Goal: Information Seeking & Learning: Find specific fact

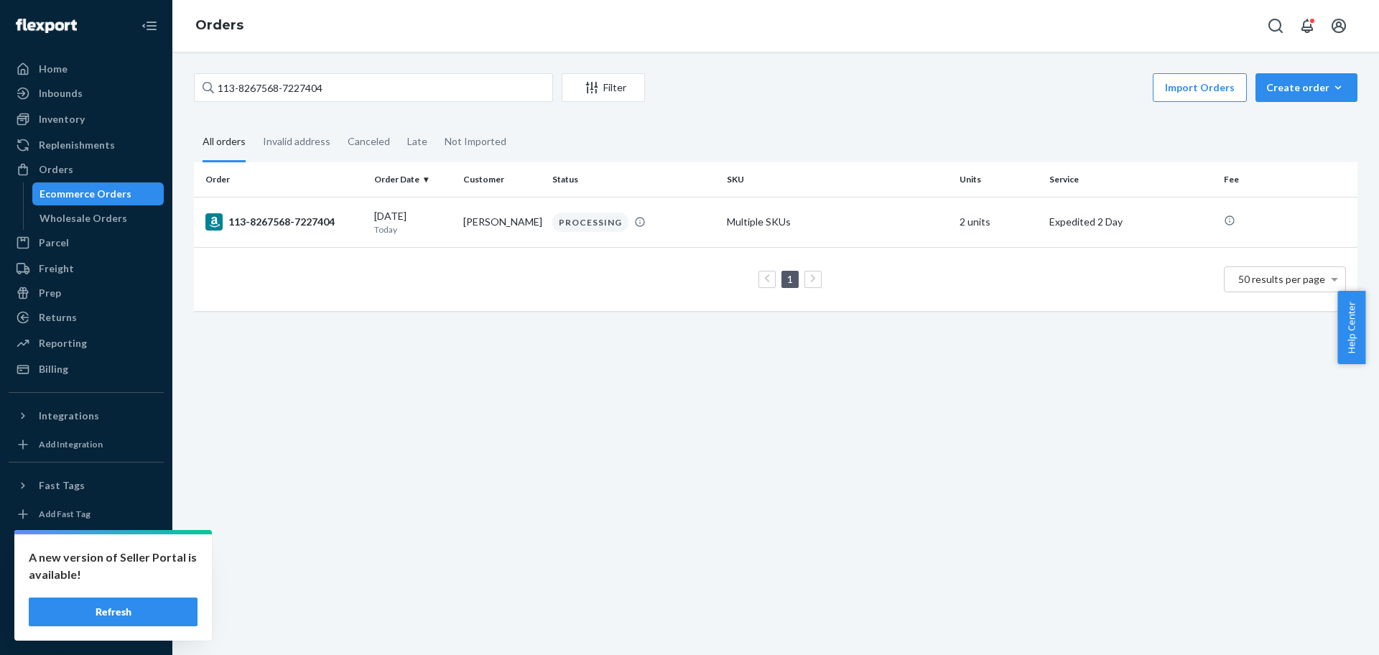
click at [147, 602] on button "Refresh" at bounding box center [113, 612] width 169 height 29
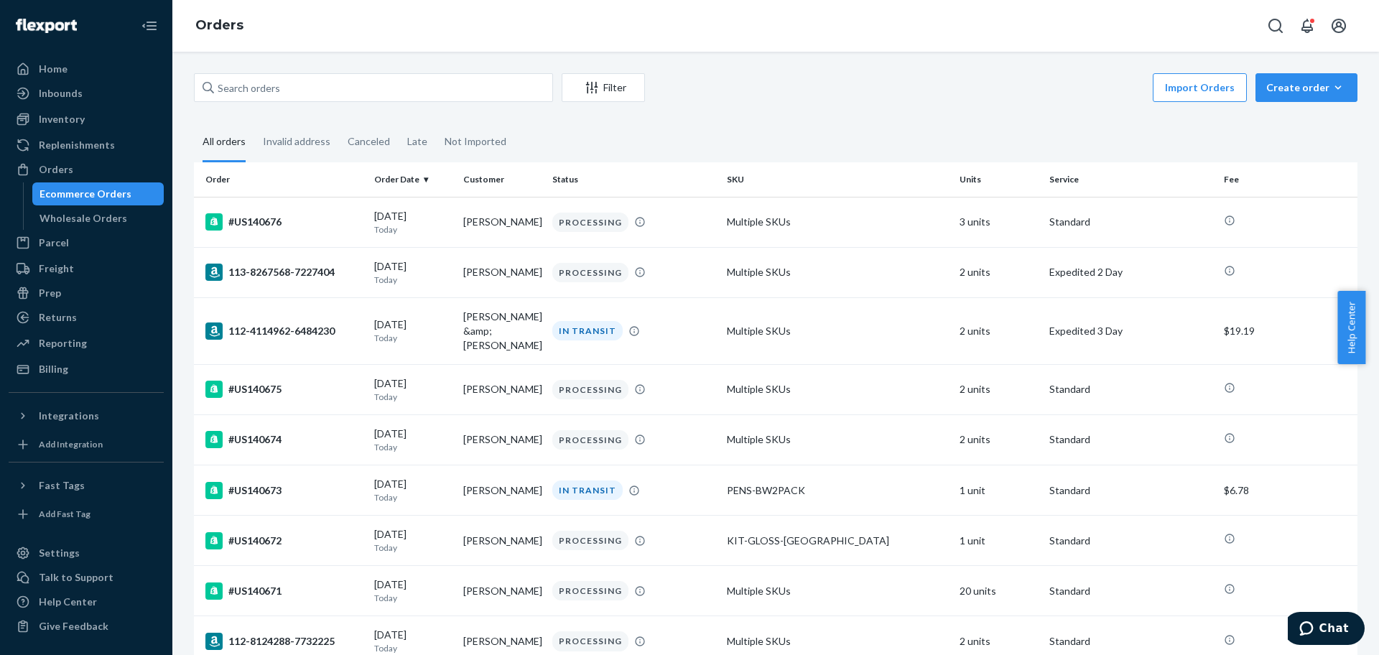
click at [771, 161] on fieldset "All orders Invalid address Canceled Late Not Imported" at bounding box center [775, 143] width 1163 height 40
click at [102, 121] on div "Inventory" at bounding box center [86, 119] width 152 height 20
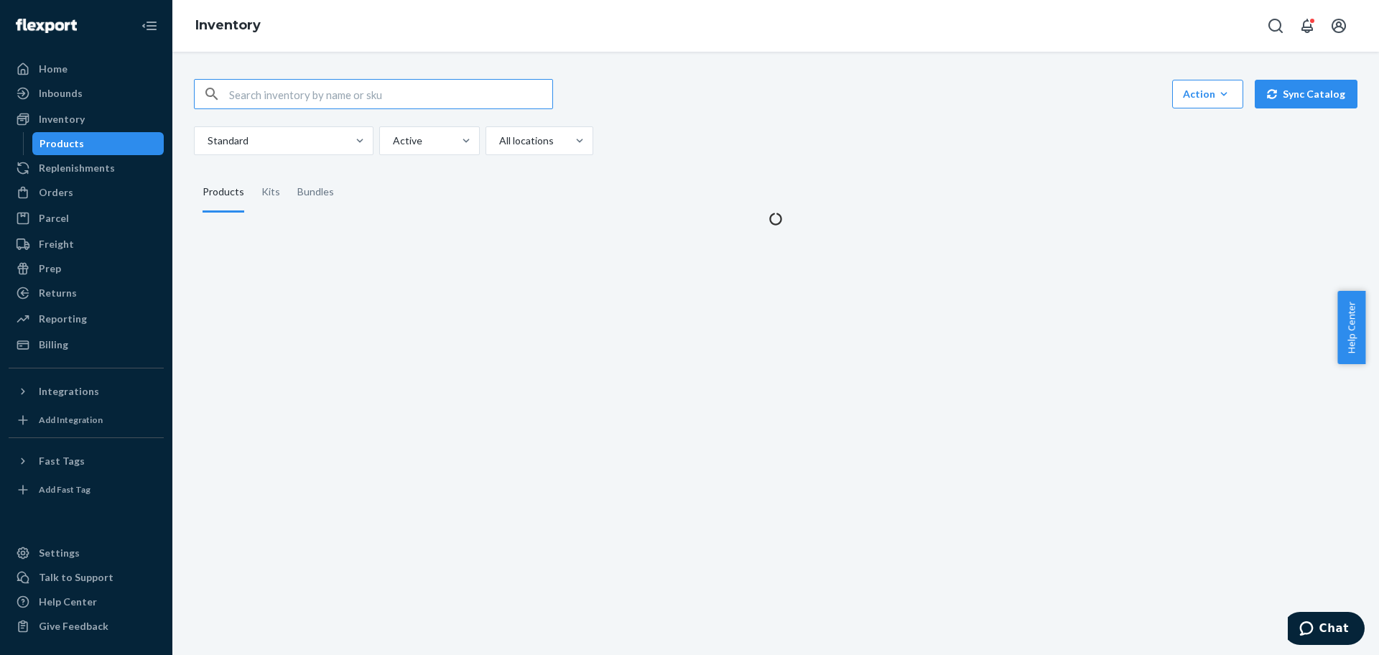
click at [310, 106] on input "text" at bounding box center [390, 94] width 323 height 29
type input "ULTIMATE-GLOSS-EARTH-FLORAL-METALLIC"
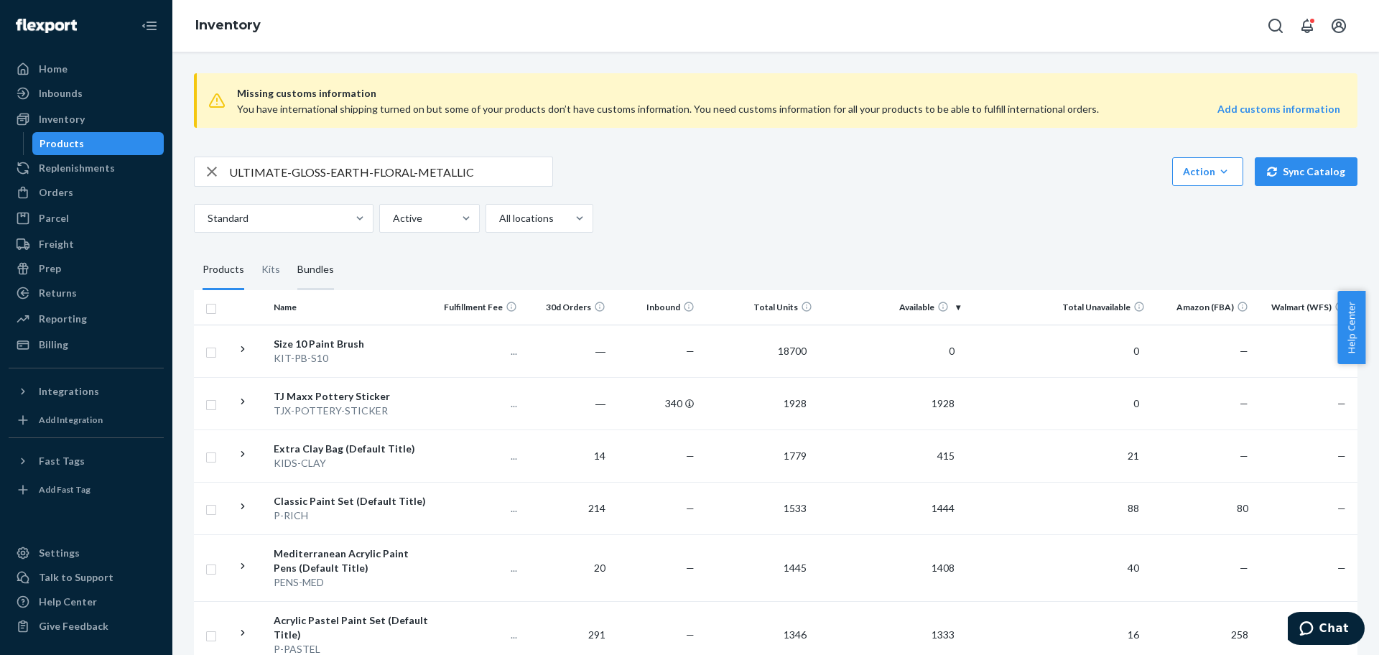
click at [319, 186] on div "ULTIMATE-GLOSS-EARTH-FLORAL-METALLIC" at bounding box center [373, 172] width 359 height 30
click at [315, 276] on div "Bundles" at bounding box center [315, 270] width 37 height 40
click at [289, 250] on input "Bundles" at bounding box center [289, 250] width 0 height 0
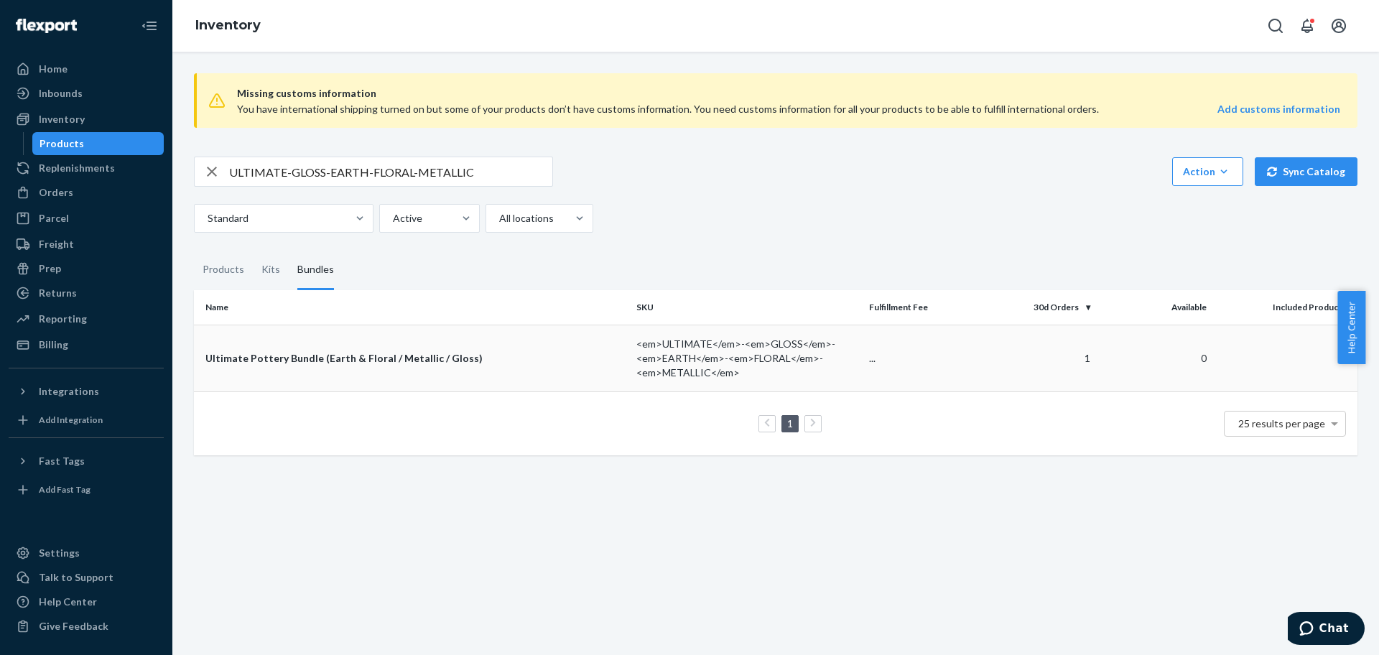
click at [294, 366] on td "Ultimate Pottery Bundle (Earth & Floral / Metallic / Gloss)" at bounding box center [412, 358] width 437 height 67
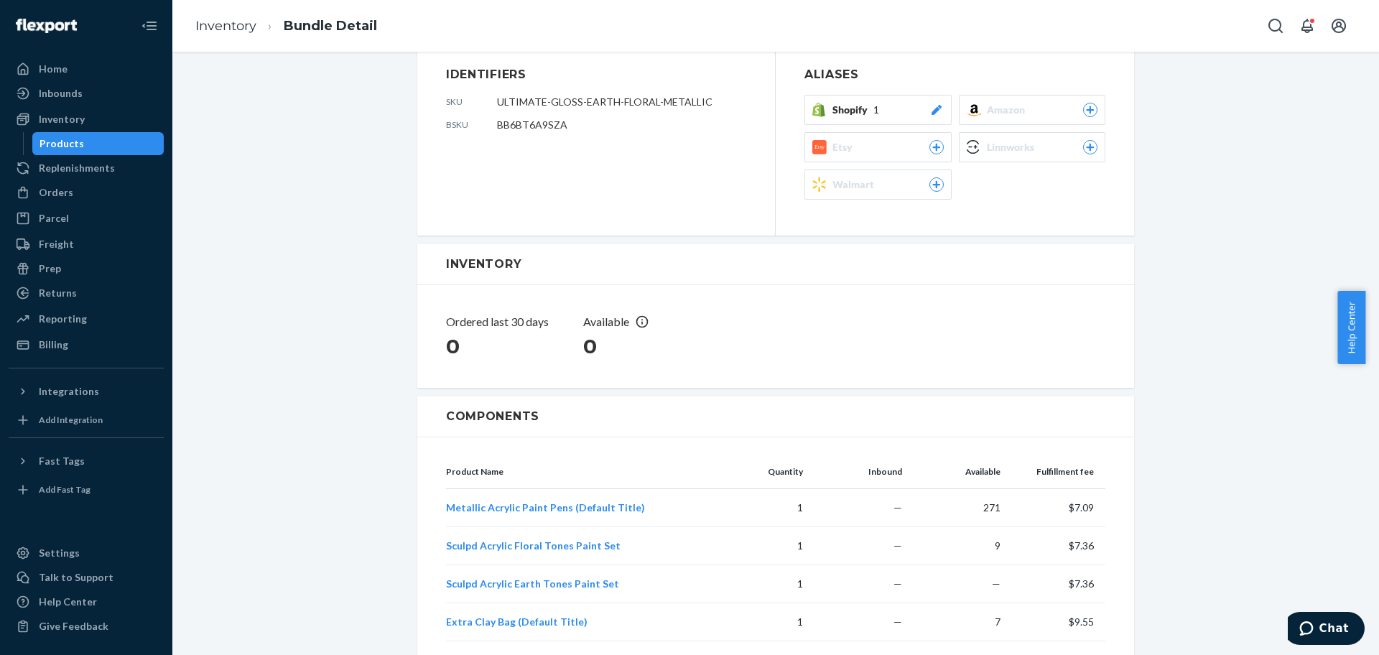
scroll to position [269, 0]
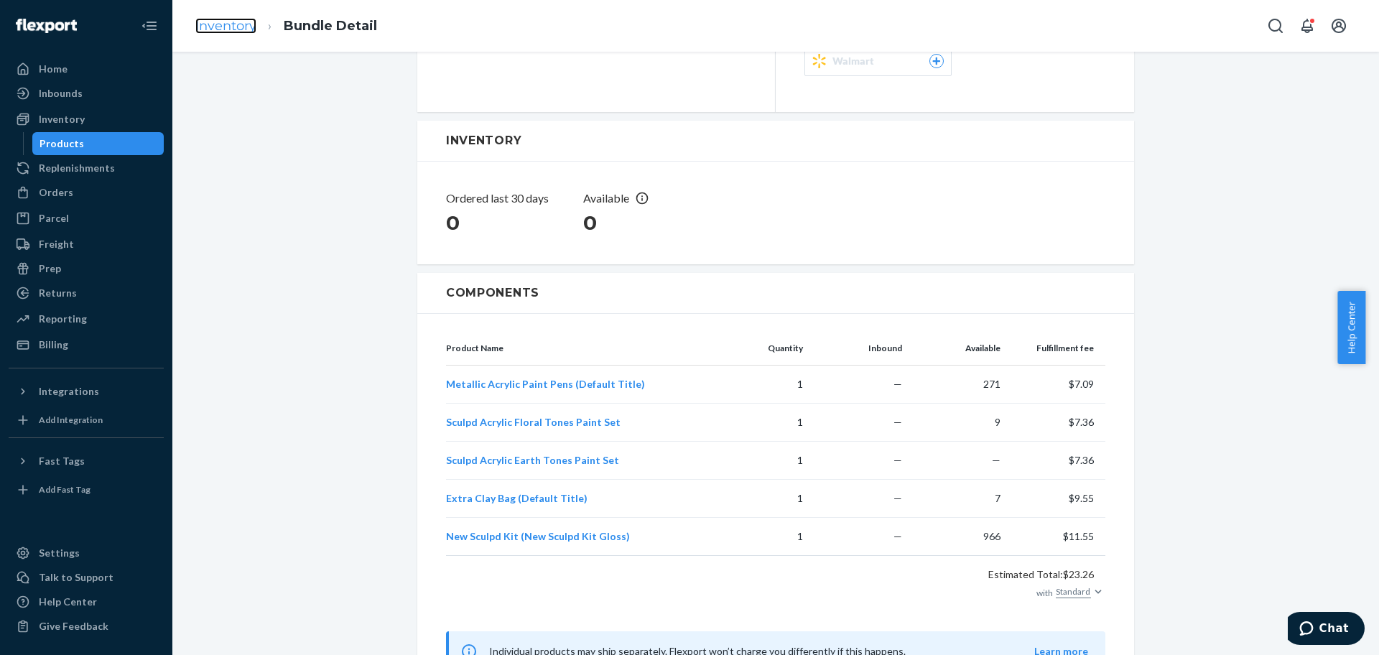
click at [223, 31] on link "Inventory" at bounding box center [225, 26] width 61 height 16
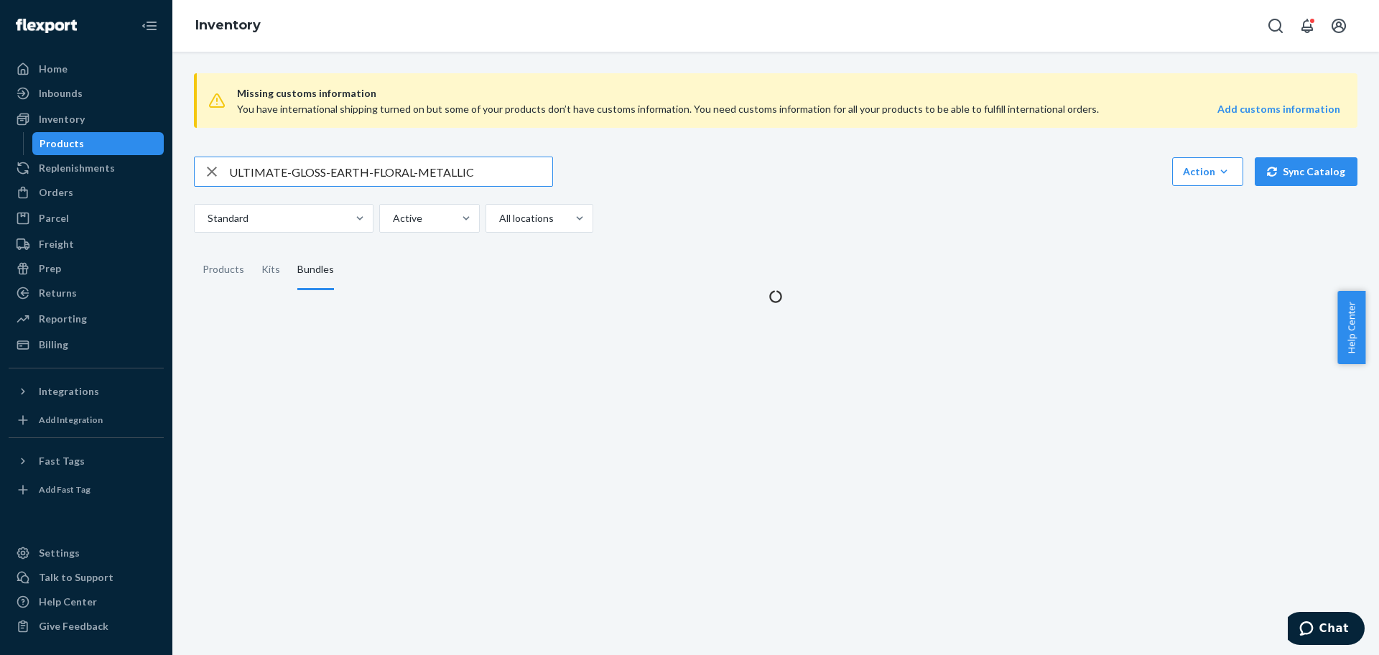
click at [312, 158] on input "ULTIMATE-GLOSS-EARTH-FLORAL-METALLIC" at bounding box center [390, 171] width 323 height 29
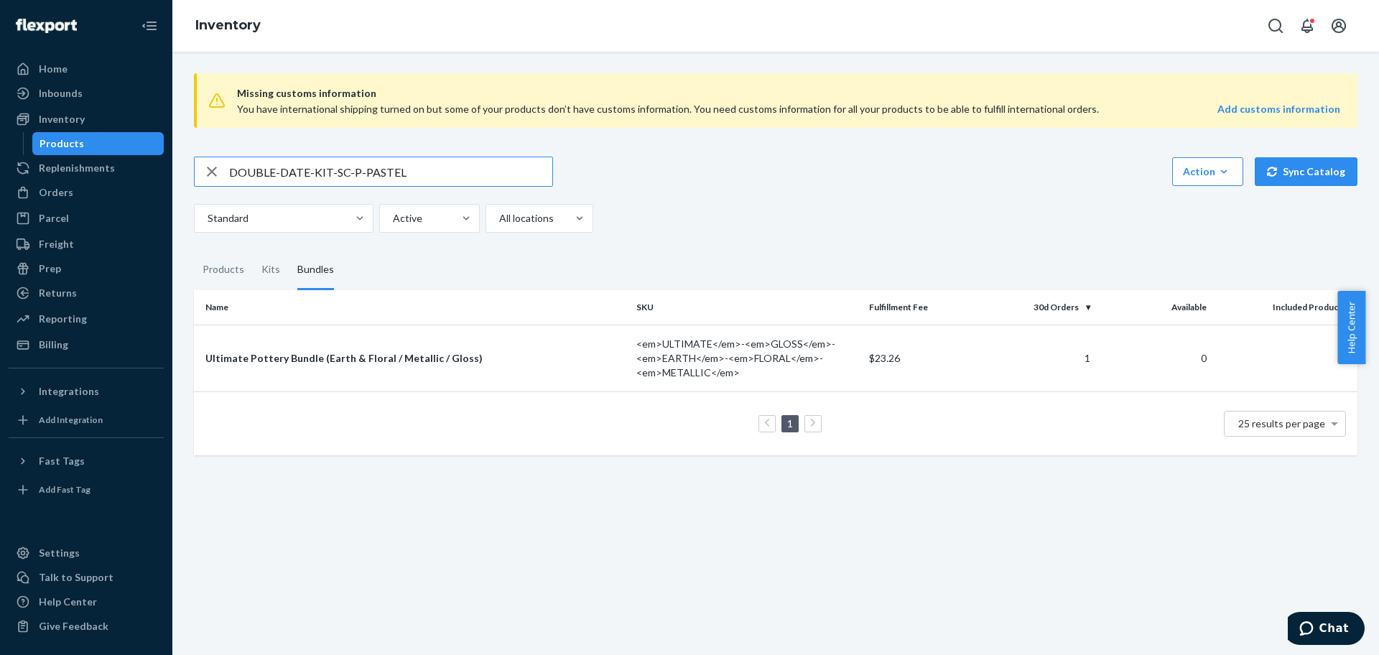
drag, startPoint x: 337, startPoint y: 175, endPoint x: 446, endPoint y: 185, distance: 109.6
click at [446, 185] on input "DOUBLE-DATE-KIT-SC-P-PASTEL" at bounding box center [390, 171] width 323 height 29
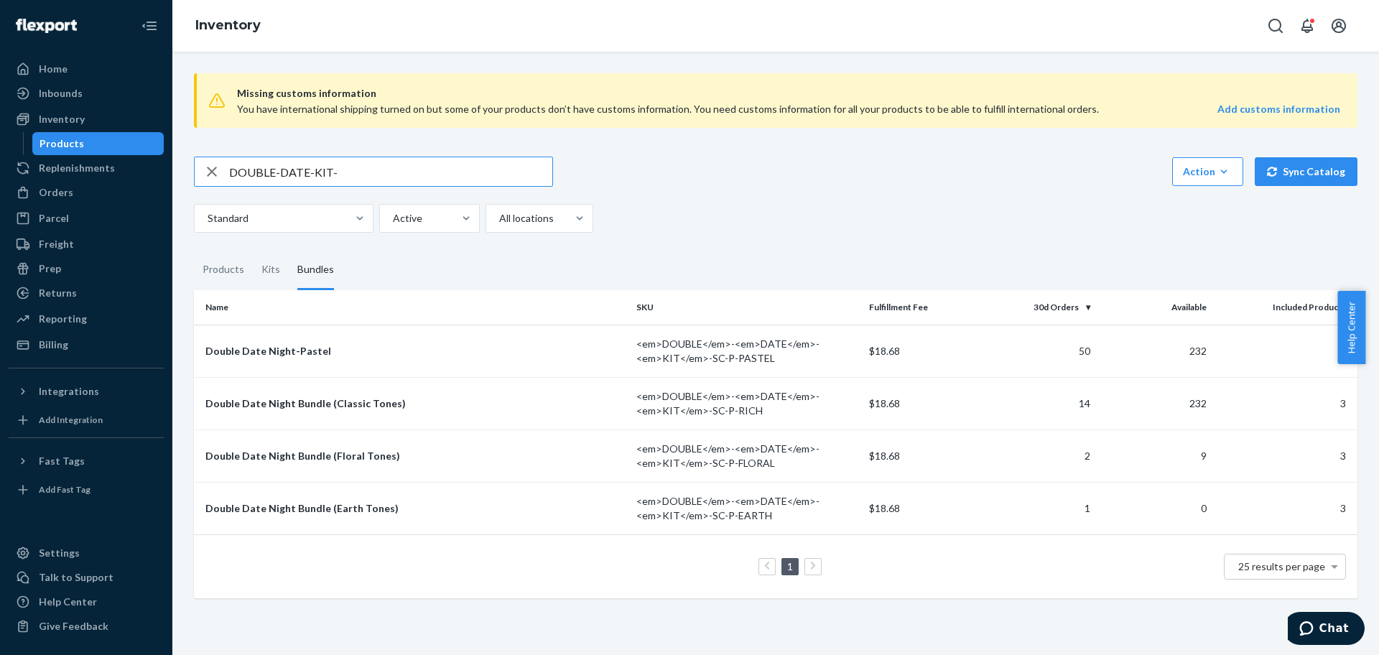
click at [310, 180] on input "DOUBLE-DATE-KIT-" at bounding box center [390, 171] width 323 height 29
paste input "GROUP-BUNDLE-4"
type input "GROUP-BUNDLE-4"
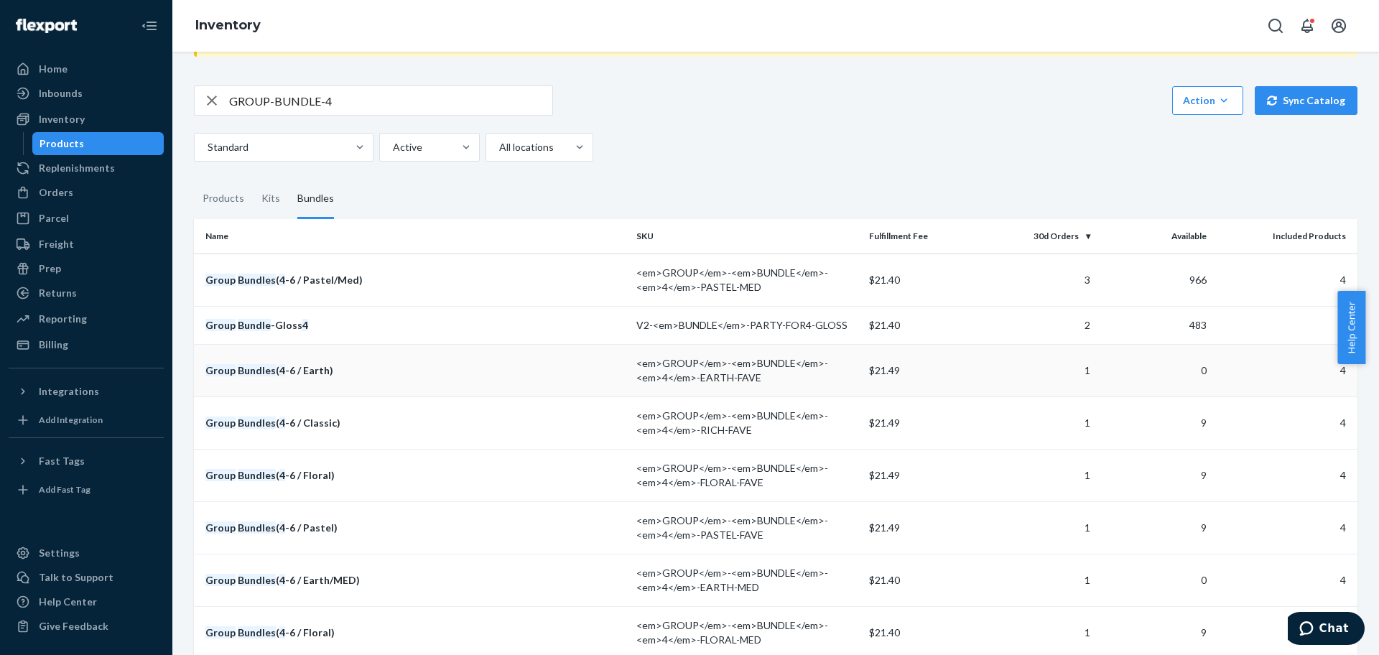
scroll to position [90, 0]
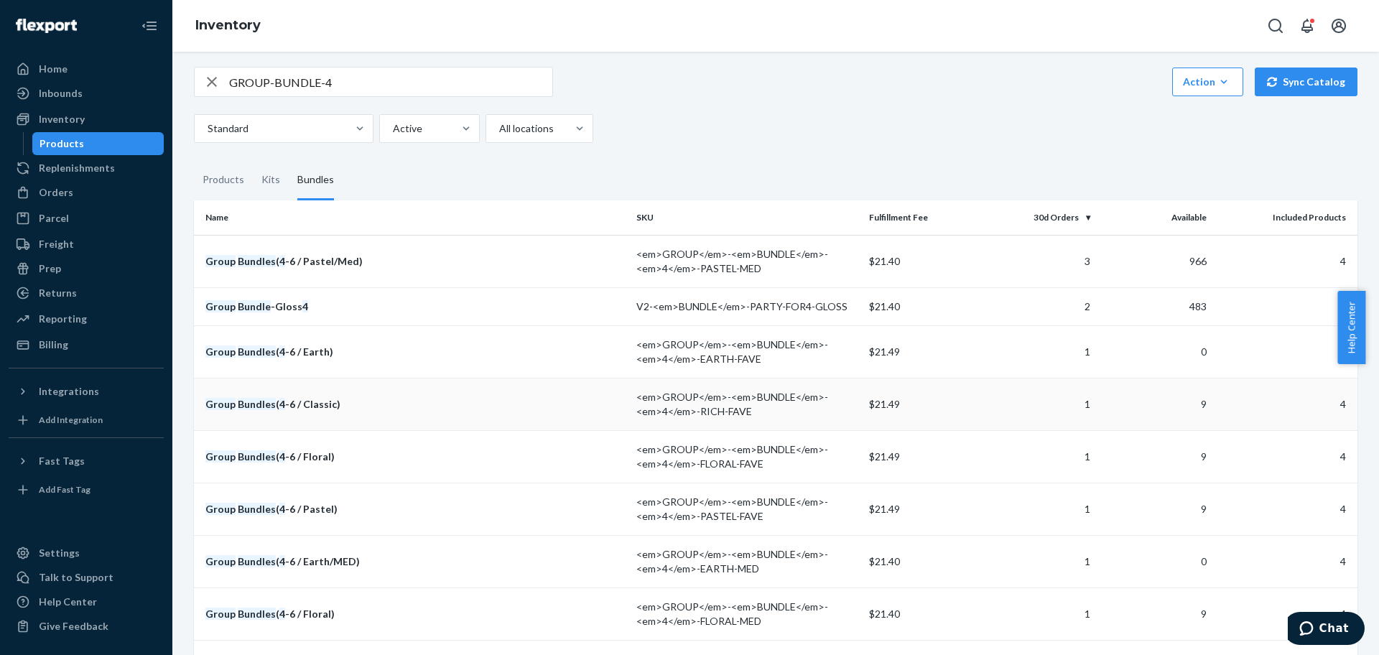
click at [264, 409] on em "Bundles" at bounding box center [257, 404] width 38 height 12
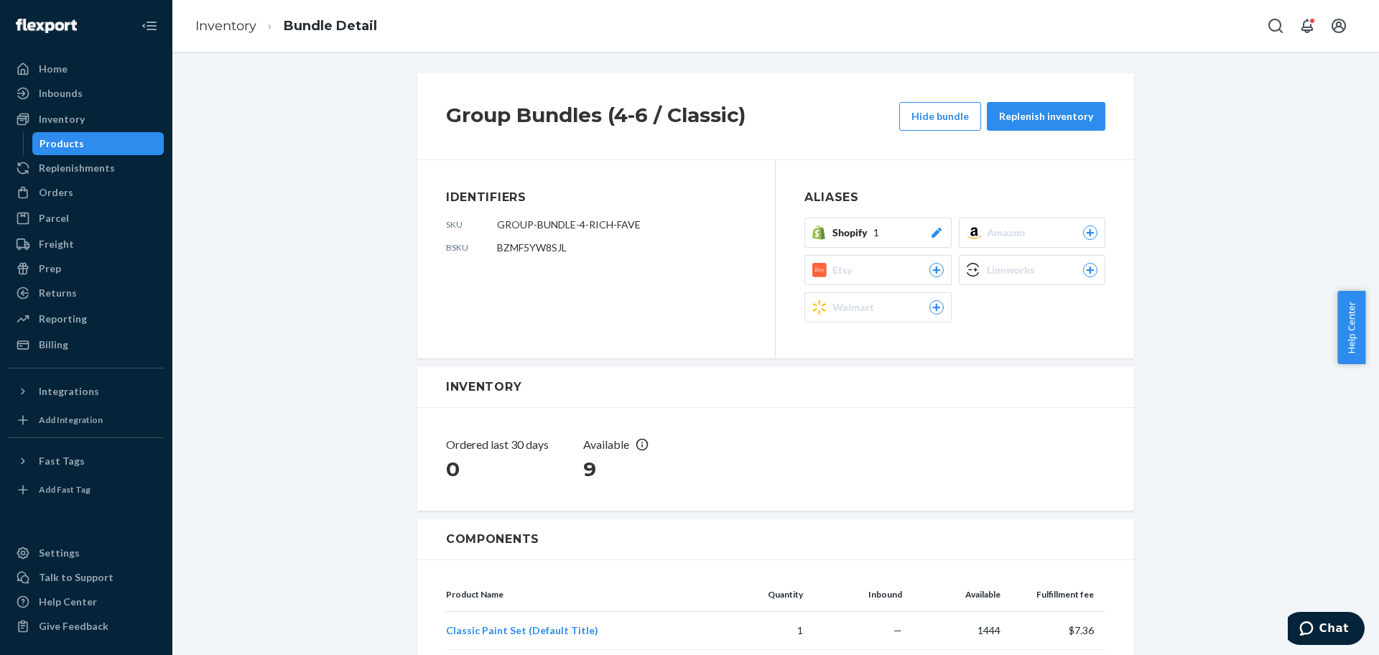
click at [518, 229] on span "GROUP-BUNDLE-4-RICH-FAVE" at bounding box center [569, 224] width 144 height 12
click at [519, 229] on span "GROUP-BUNDLE-4-RICH-FAVE" at bounding box center [569, 224] width 144 height 12
copy span "GROUP-BUNDLE-4-RICH-FAVE"
click at [226, 24] on link "Inventory" at bounding box center [225, 26] width 61 height 16
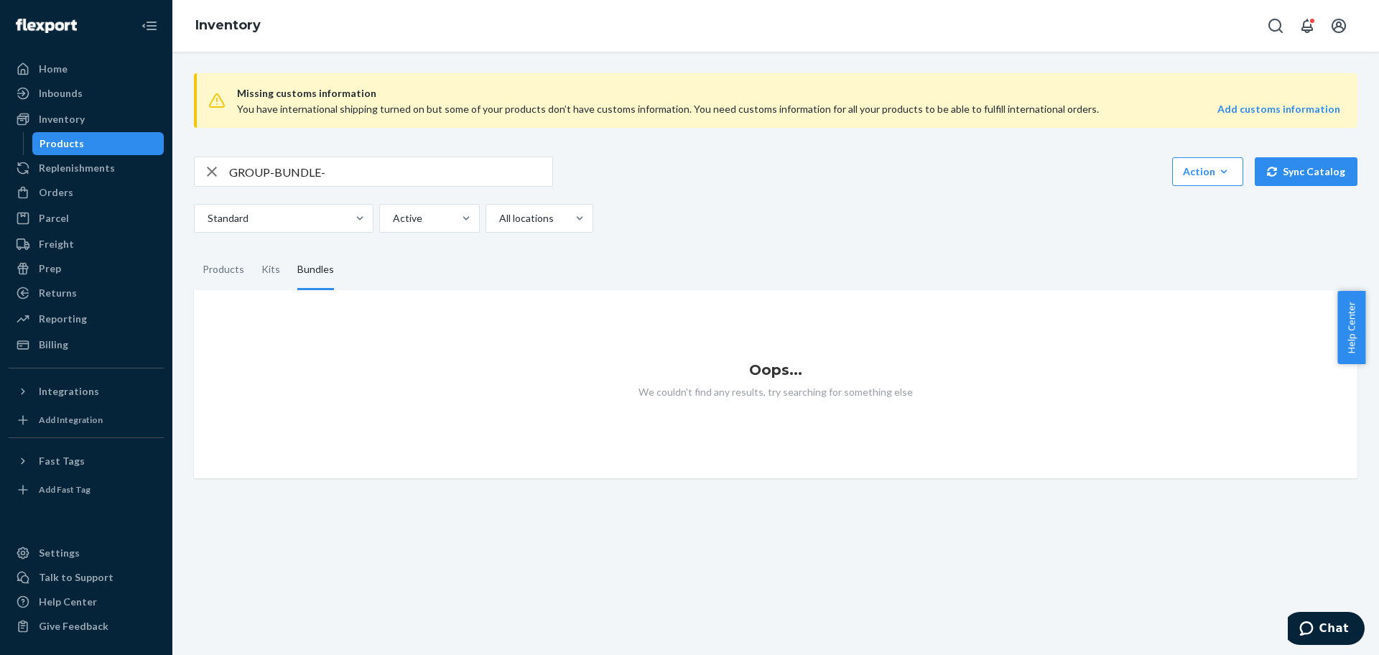
click at [465, 175] on input "GROUP-BUNDLE-" at bounding box center [390, 171] width 323 height 29
type input "GROUP-BUNDLE"
click at [279, 183] on input "GROUP-BUNDLE" at bounding box center [390, 171] width 323 height 29
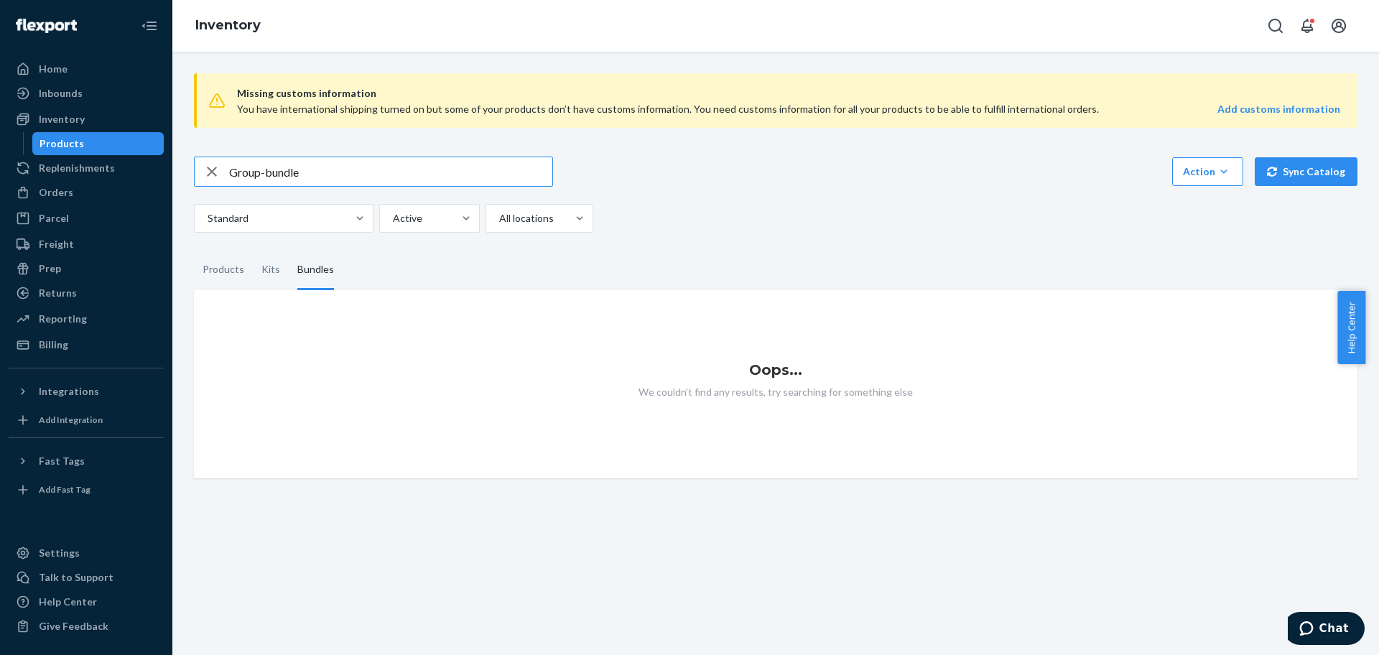
type input "Group-bundle"
